Goal: Transaction & Acquisition: Purchase product/service

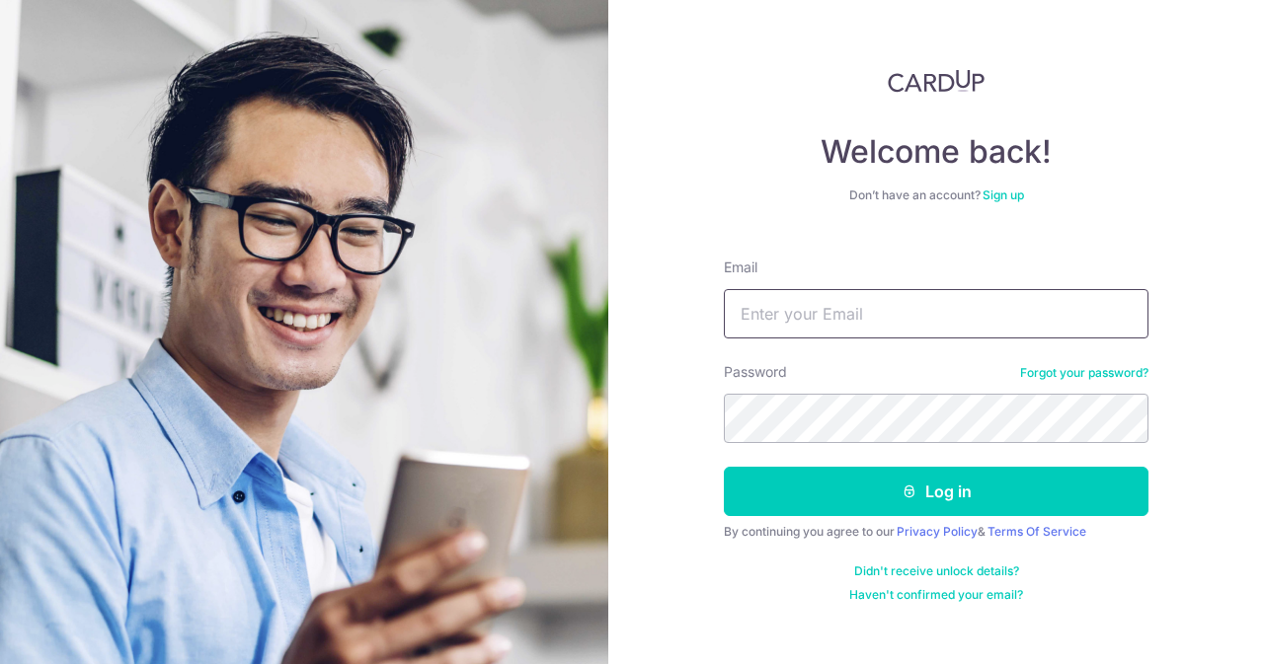
click at [846, 323] on input "Email" at bounding box center [936, 313] width 425 height 49
type input "C"
type input "contact@elijahpies.com.sg"
click at [724, 467] on button "Log in" at bounding box center [936, 491] width 425 height 49
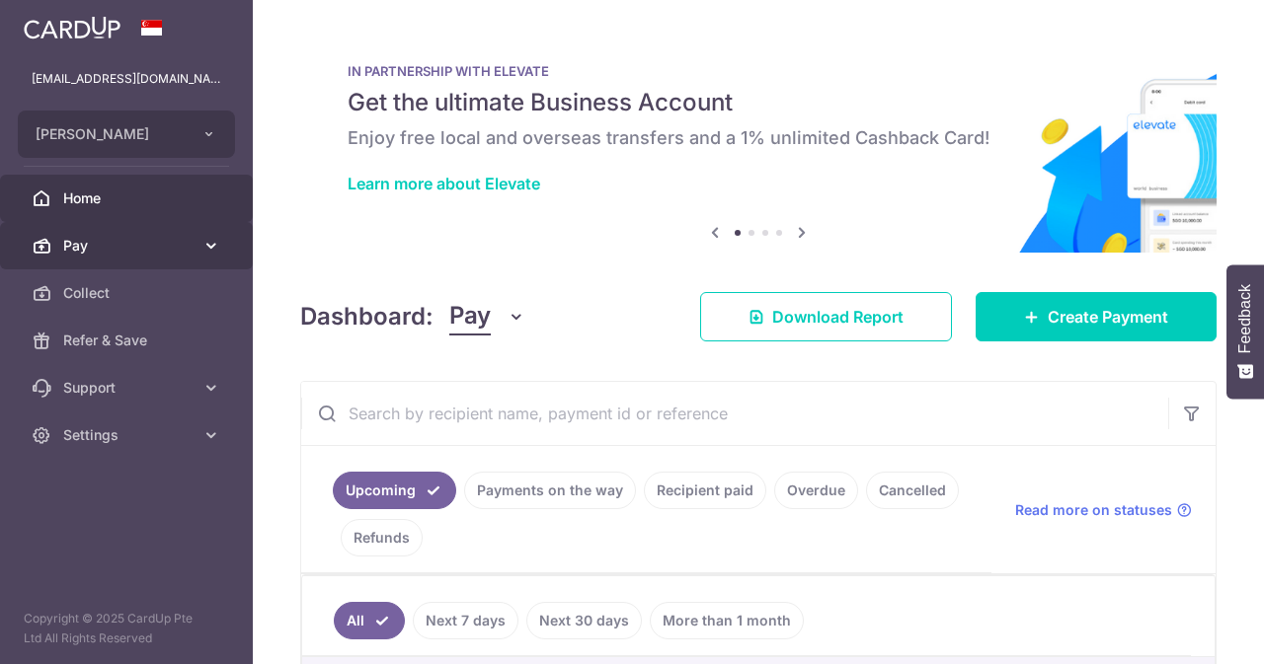
click at [174, 229] on link "Pay" at bounding box center [126, 245] width 253 height 47
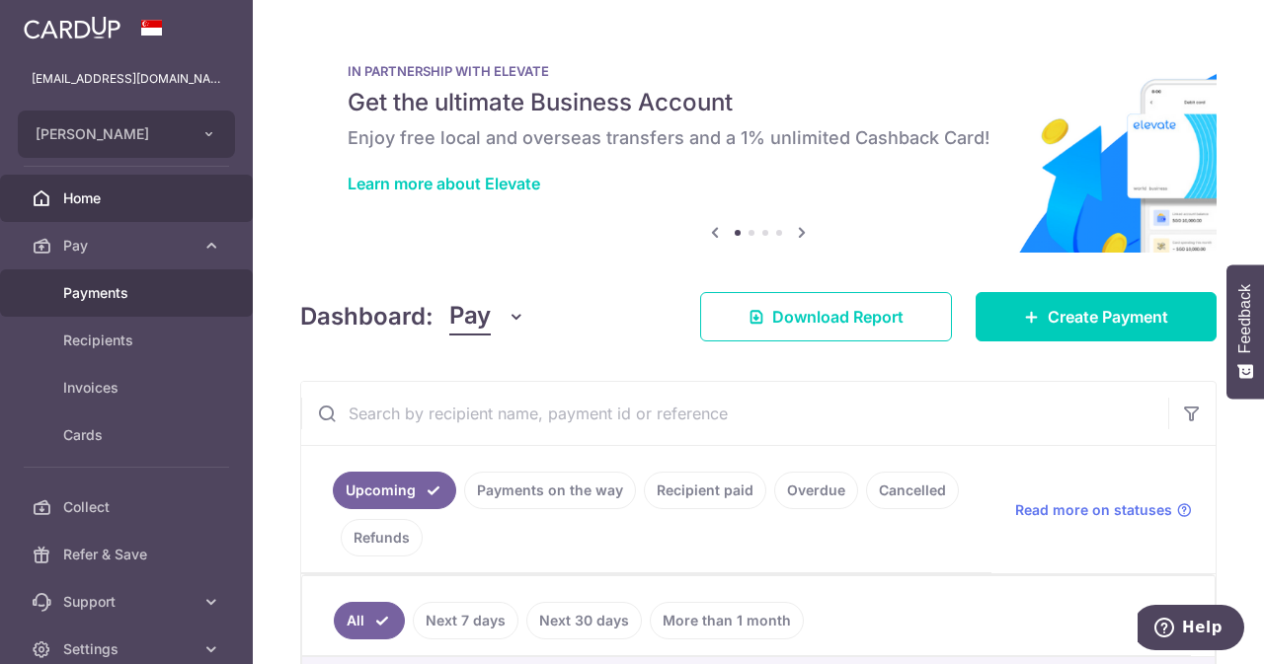
click at [82, 286] on span "Payments" at bounding box center [128, 293] width 130 height 20
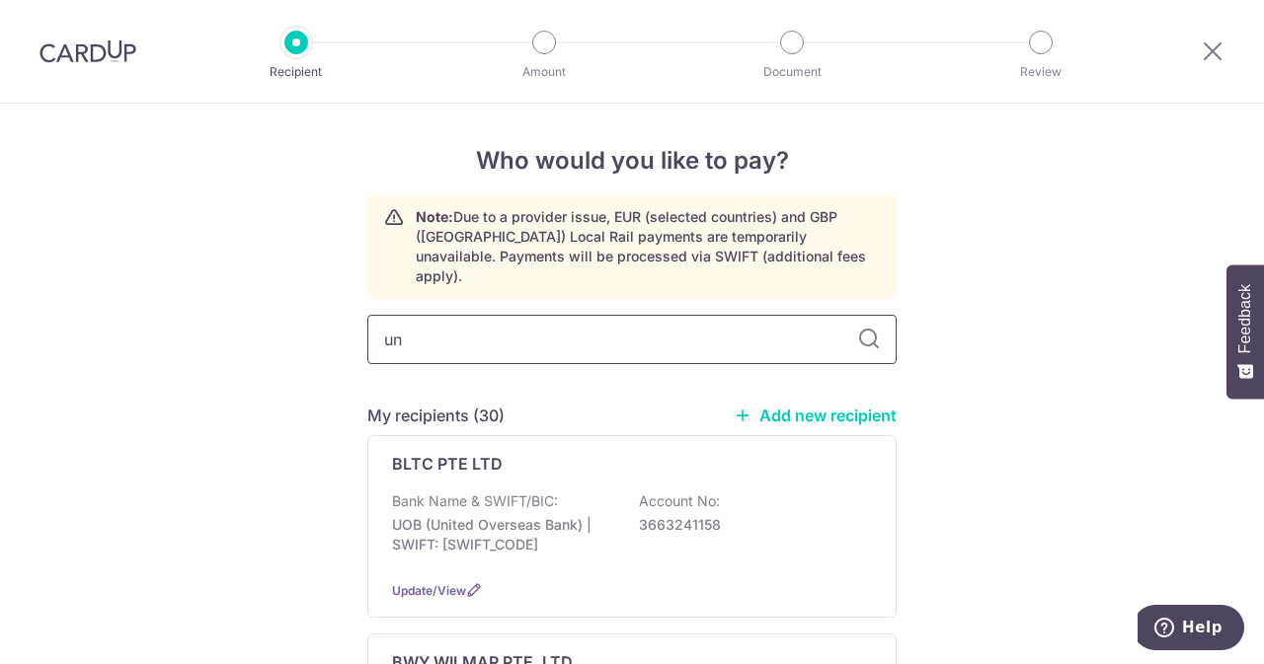
type input "uni"
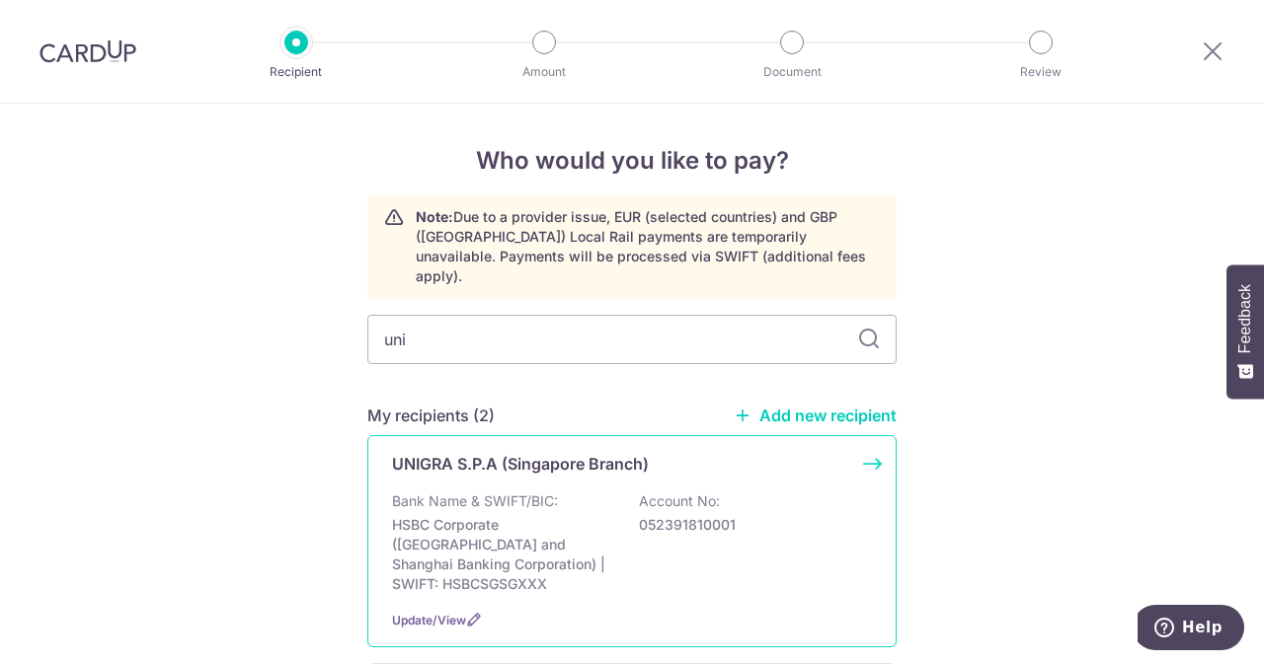
click at [546, 452] on p "UNIGRA S.P.A (Singapore Branch)" at bounding box center [520, 464] width 257 height 24
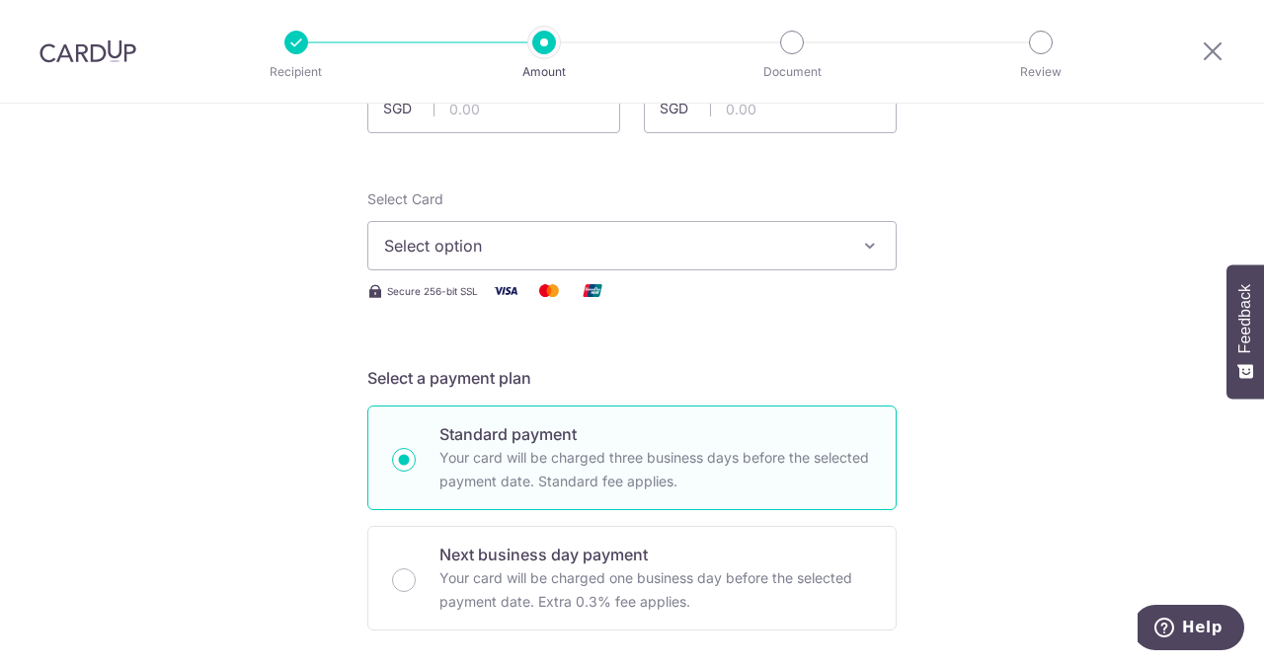
scroll to position [109, 0]
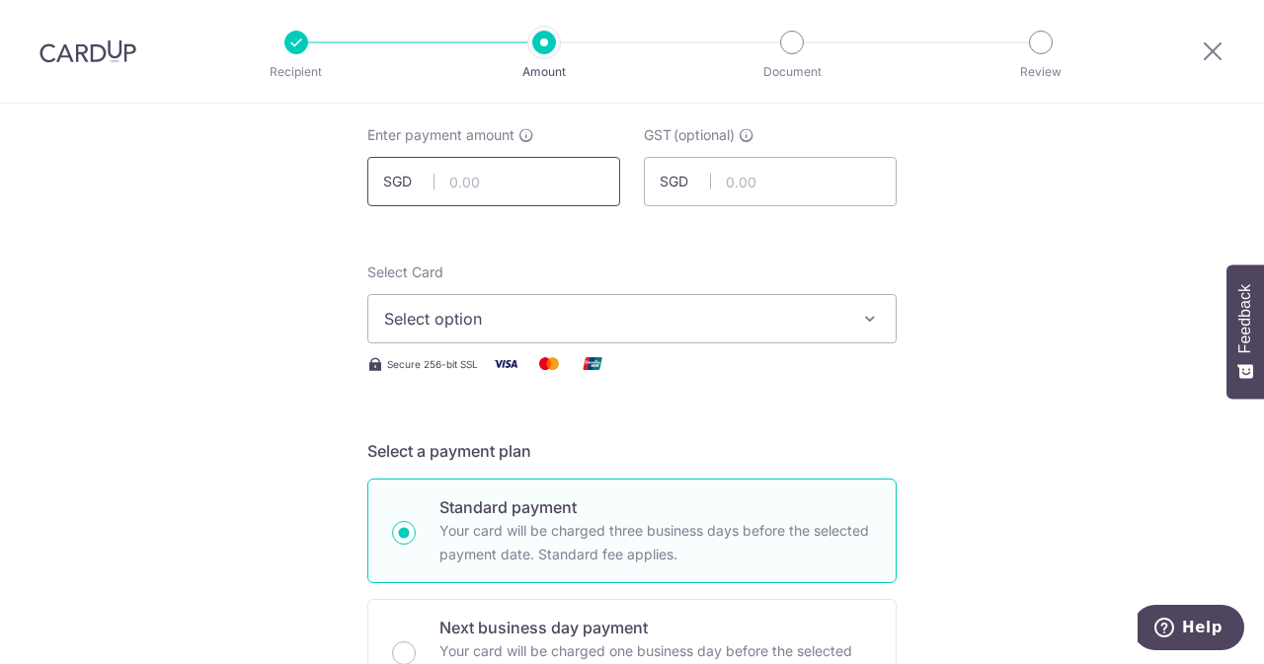
click at [510, 169] on input "text" at bounding box center [493, 181] width 253 height 49
type input "420.00"
type input "37.80"
click at [681, 309] on span "Select option" at bounding box center [614, 319] width 460 height 24
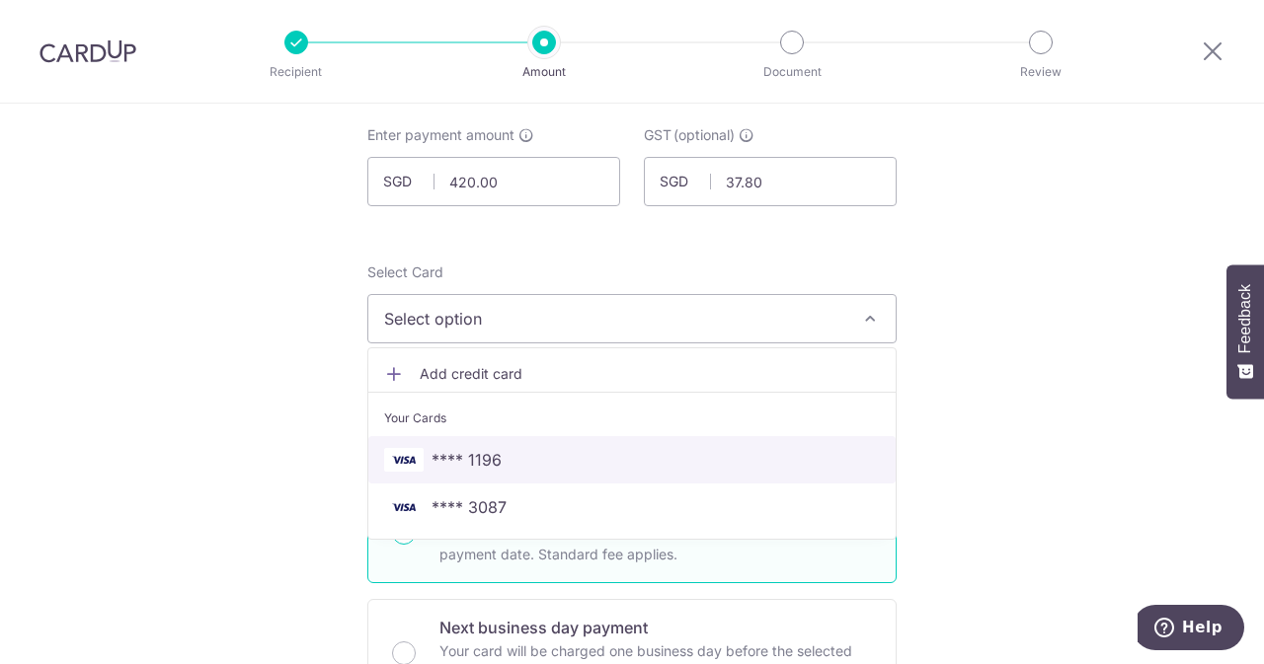
click at [542, 465] on span "**** 1196" at bounding box center [632, 460] width 496 height 24
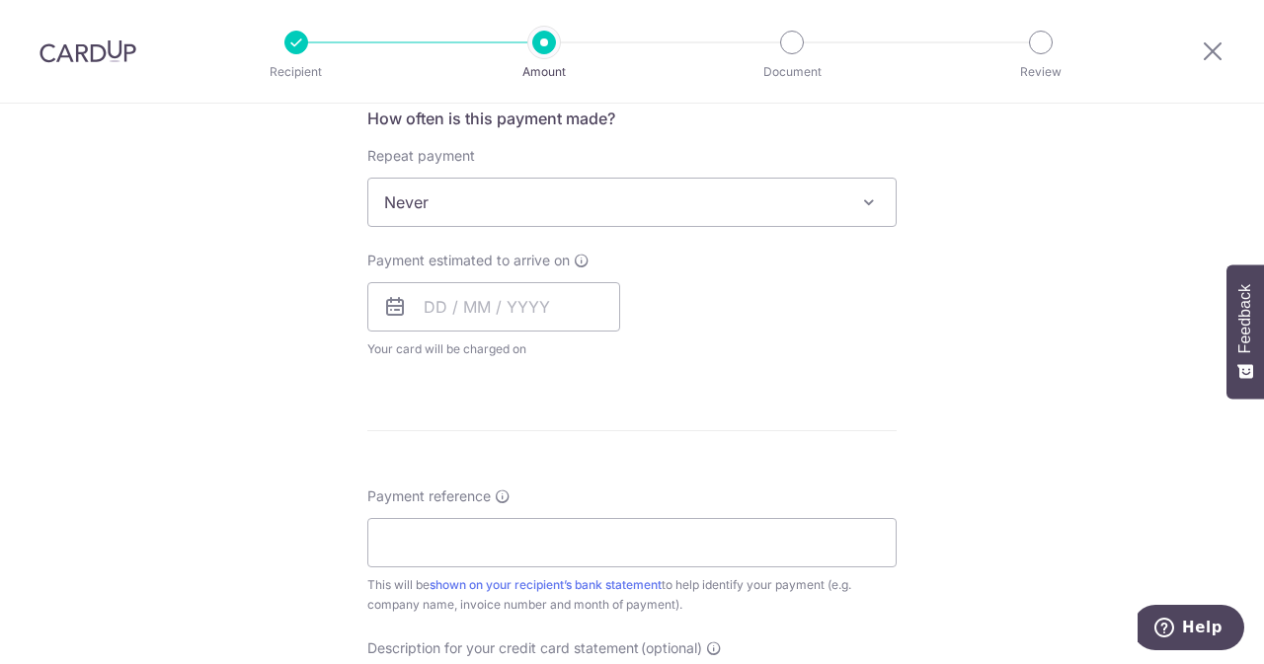
scroll to position [779, 0]
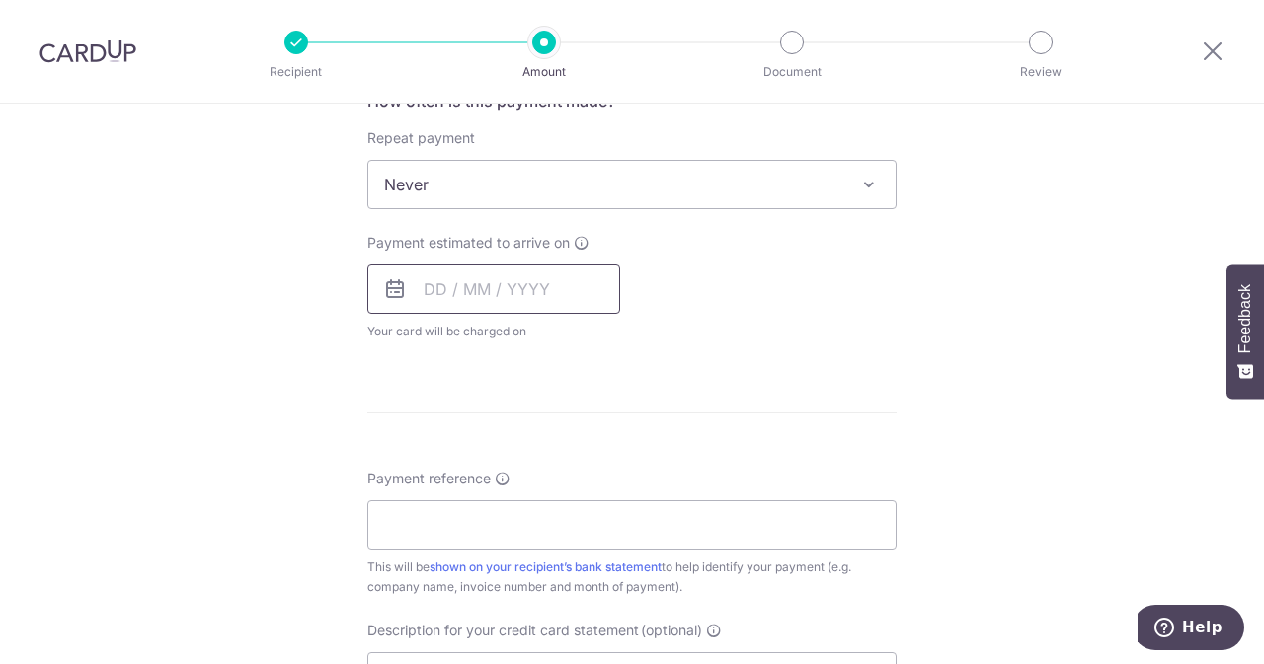
click at [473, 305] on input "text" at bounding box center [493, 289] width 253 height 49
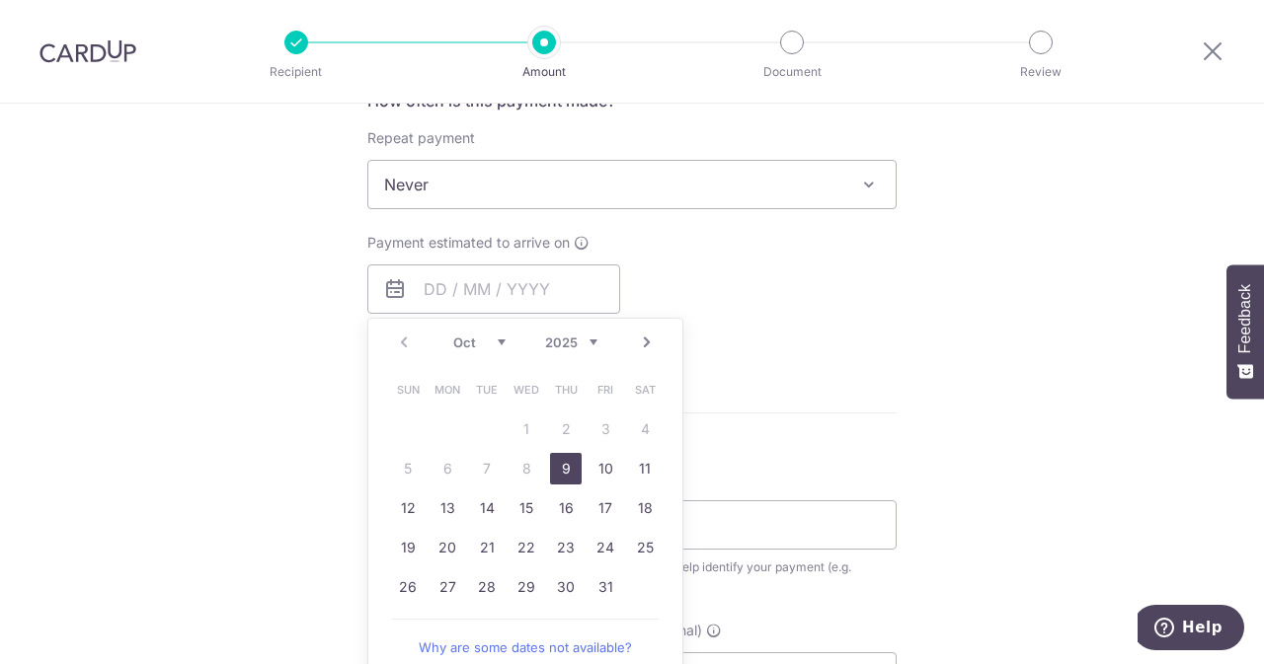
click at [552, 465] on link "9" at bounding box center [566, 469] width 32 height 32
type input "09/10/2025"
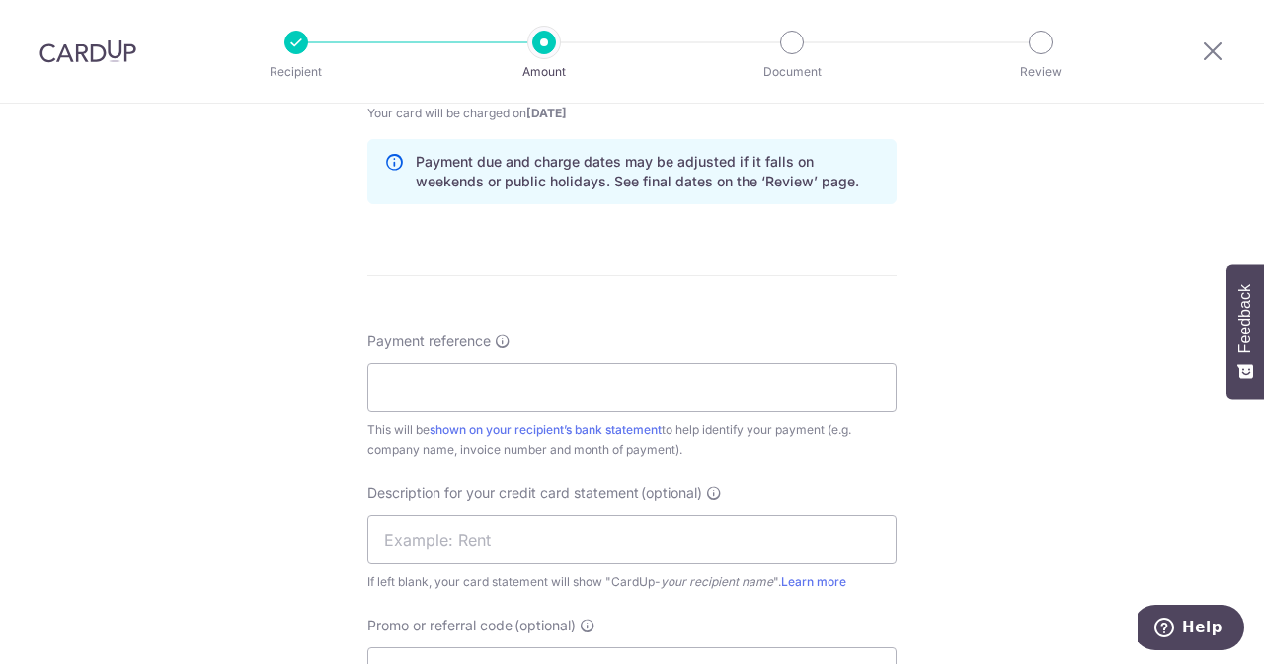
scroll to position [998, 0]
click at [603, 395] on input "Payment reference" at bounding box center [631, 386] width 529 height 49
paste input "1742512963"
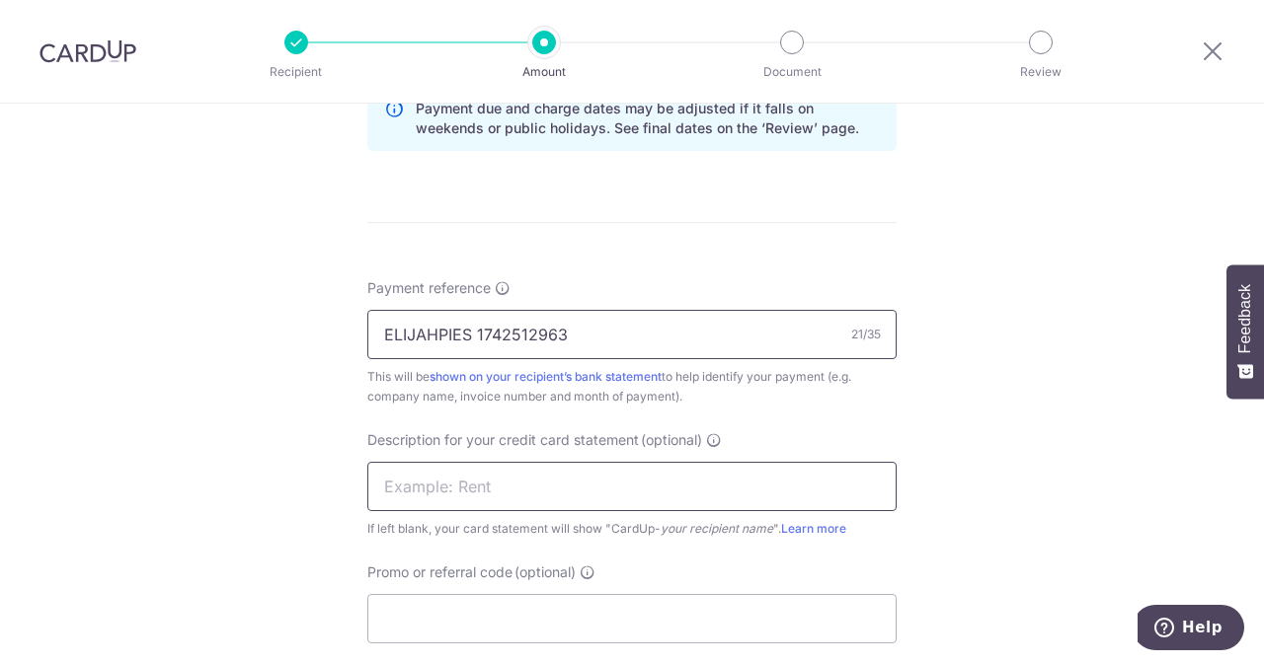
type input "ELIJAHPIES 1742512963"
click at [535, 497] on input "text" at bounding box center [631, 486] width 529 height 49
paste input "1742512963"
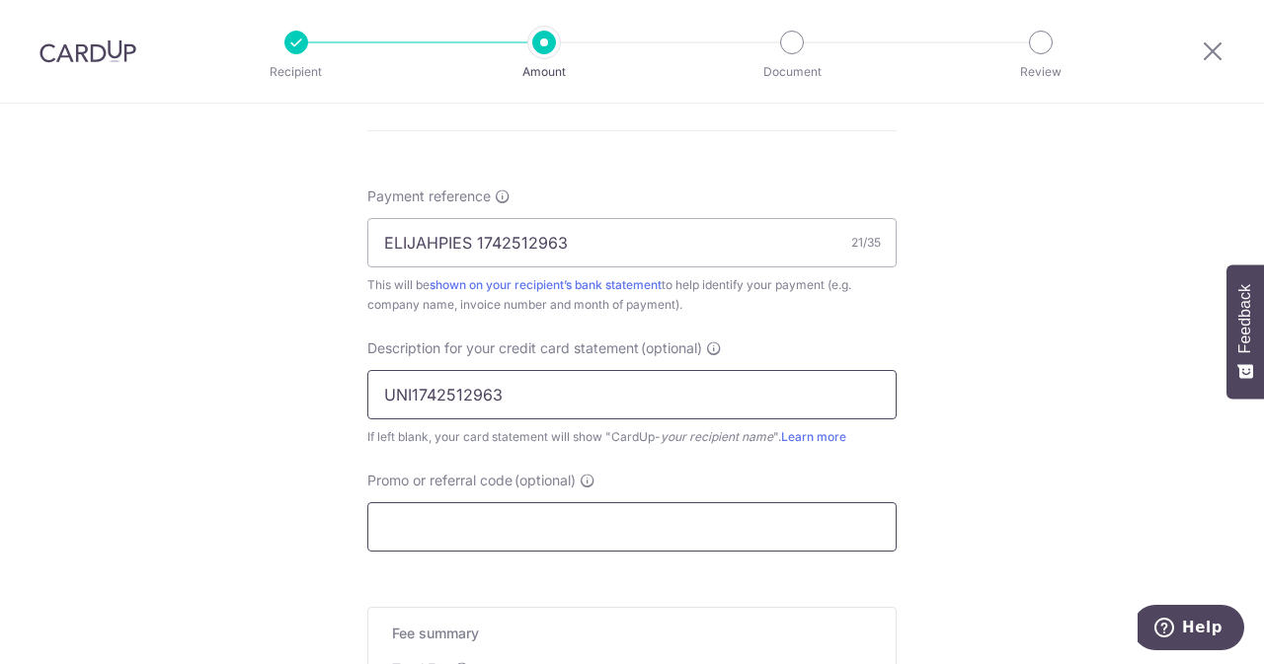
type input "UNI1742512963"
click at [507, 528] on input "Promo or referral code (optional)" at bounding box center [631, 527] width 529 height 49
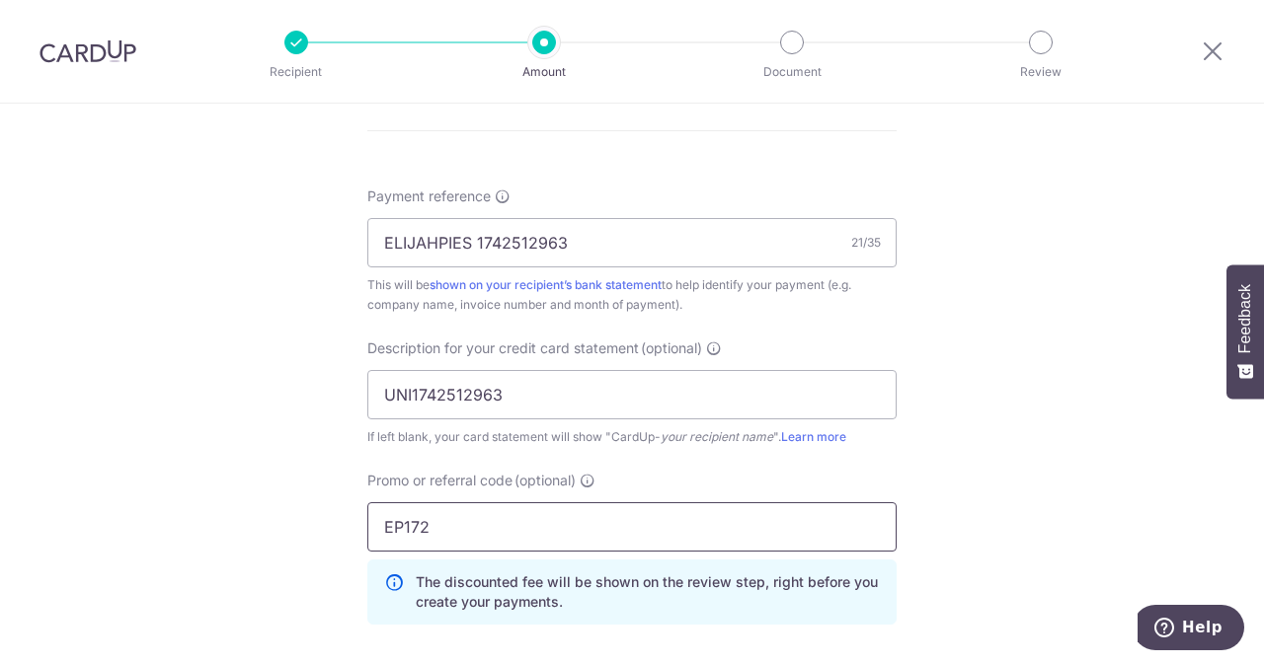
scroll to position [1522, 0]
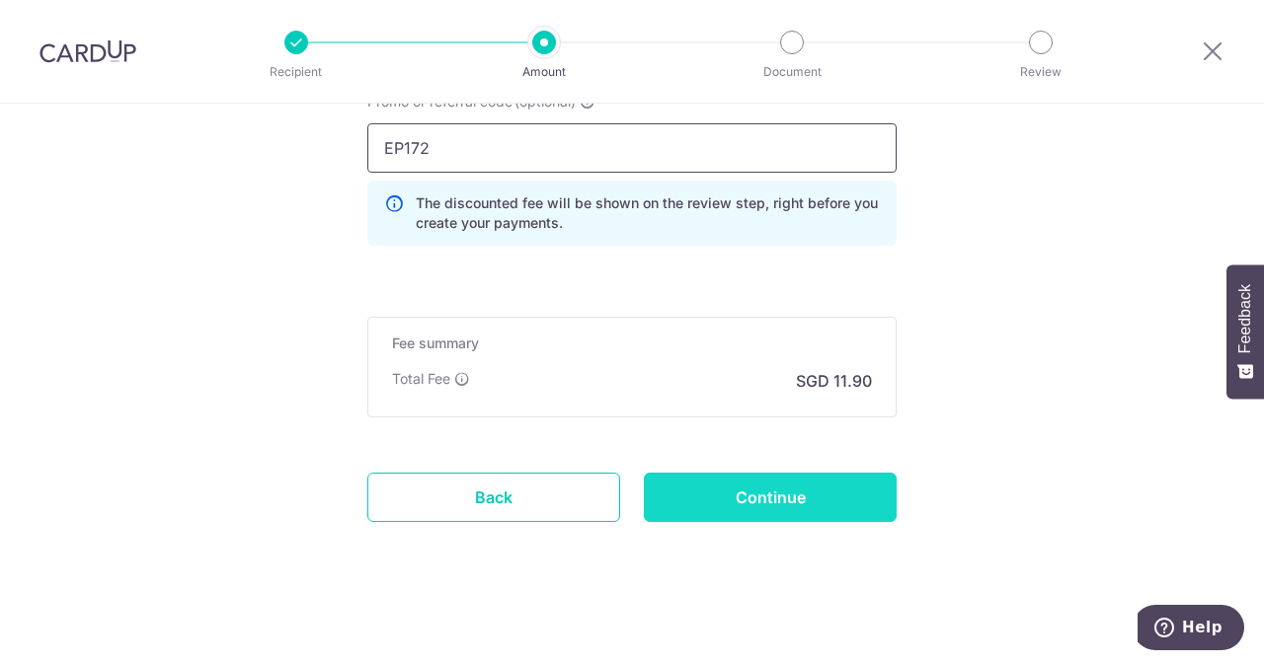
type input "EP172"
click at [739, 501] on input "Continue" at bounding box center [770, 497] width 253 height 49
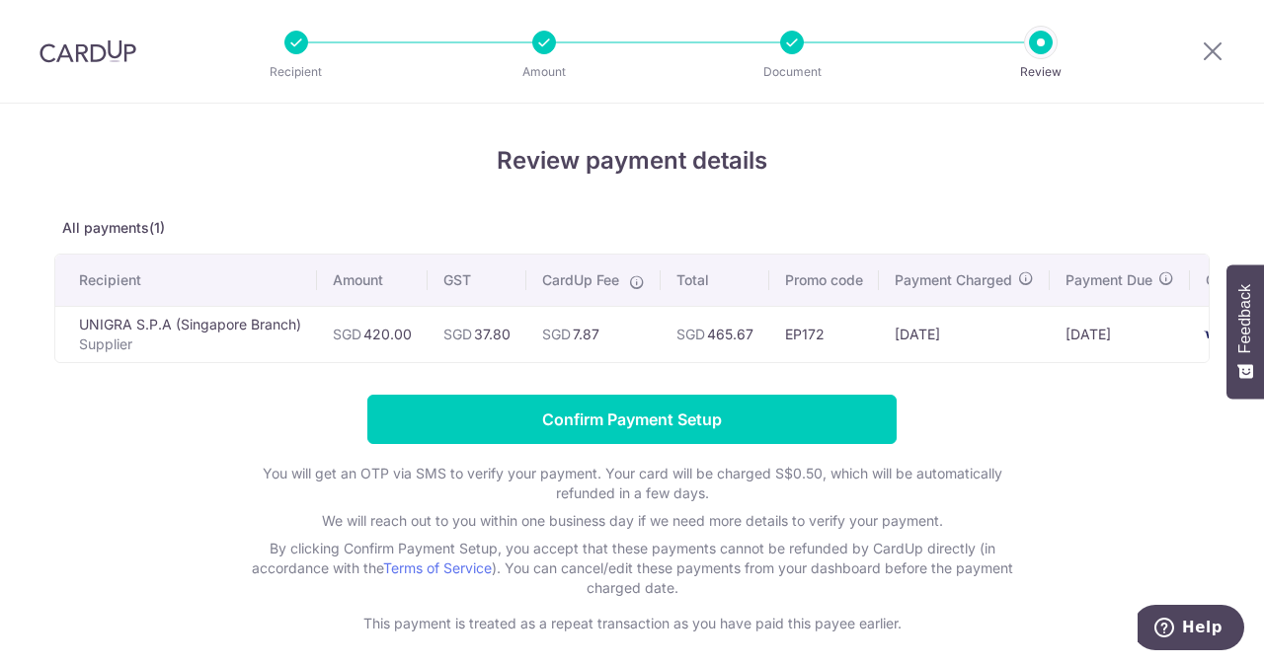
click at [604, 452] on form "Confirm Payment Setup You will get an OTP via SMS to verify your payment. Your …" at bounding box center [631, 514] width 1155 height 239
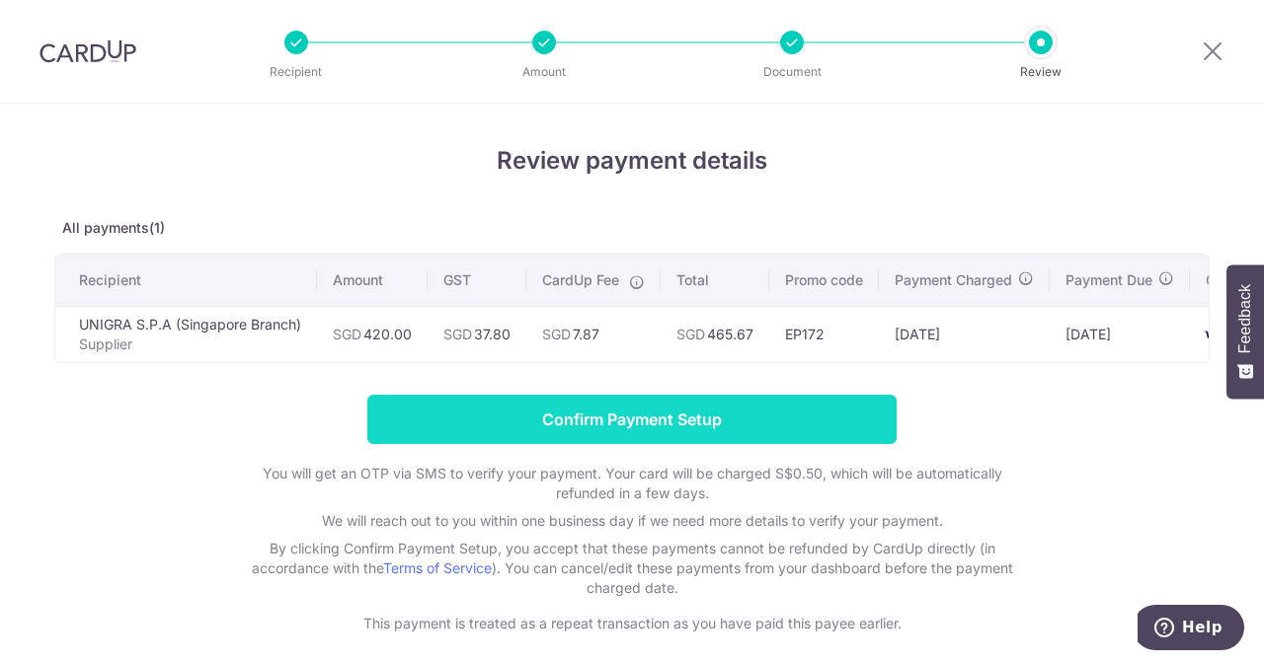
click at [609, 444] on input "Confirm Payment Setup" at bounding box center [631, 419] width 529 height 49
